Goal: Register for event/course

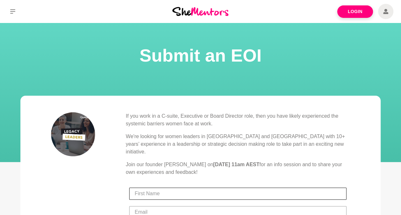
click at [184, 189] on input "First Name" at bounding box center [237, 194] width 217 height 12
type input "[PERSON_NAME]"
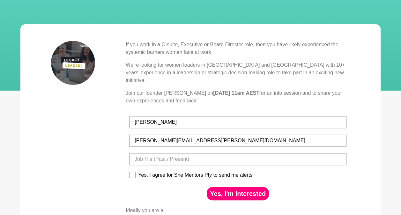
scroll to position [96, 0]
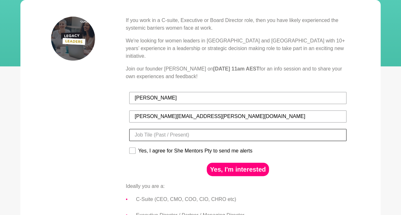
type input "[PERSON_NAME][EMAIL_ADDRESS][PERSON_NAME][DOMAIN_NAME]"
click at [154, 130] on input "Title" at bounding box center [237, 135] width 217 height 12
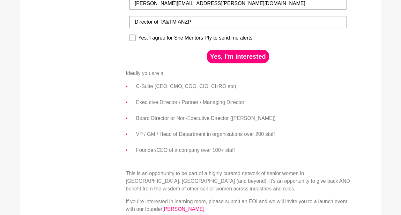
scroll to position [224, 0]
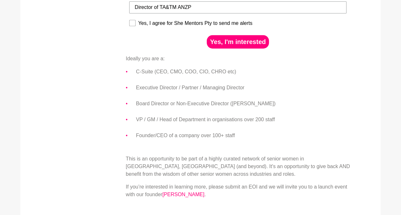
type input "Director of TA&TM ANZP"
click at [239, 35] on button "Yes, I'm interested" at bounding box center [238, 41] width 62 height 13
click at [131, 20] on rect at bounding box center [133, 23] width 6 height 6
click at [129, 19] on input "Yes, I agree for She Mentors Pty to send me alerts" at bounding box center [129, 19] width 0 height 0
checkbox input "true"
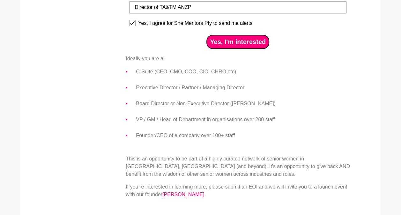
click at [252, 35] on button "Yes, I'm interested" at bounding box center [238, 41] width 62 height 13
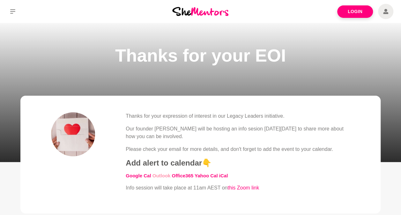
click at [165, 176] on link "Outlook" at bounding box center [162, 175] width 18 height 5
click at [178, 176] on link "Office365" at bounding box center [183, 175] width 22 height 5
